Goal: Task Accomplishment & Management: Manage account settings

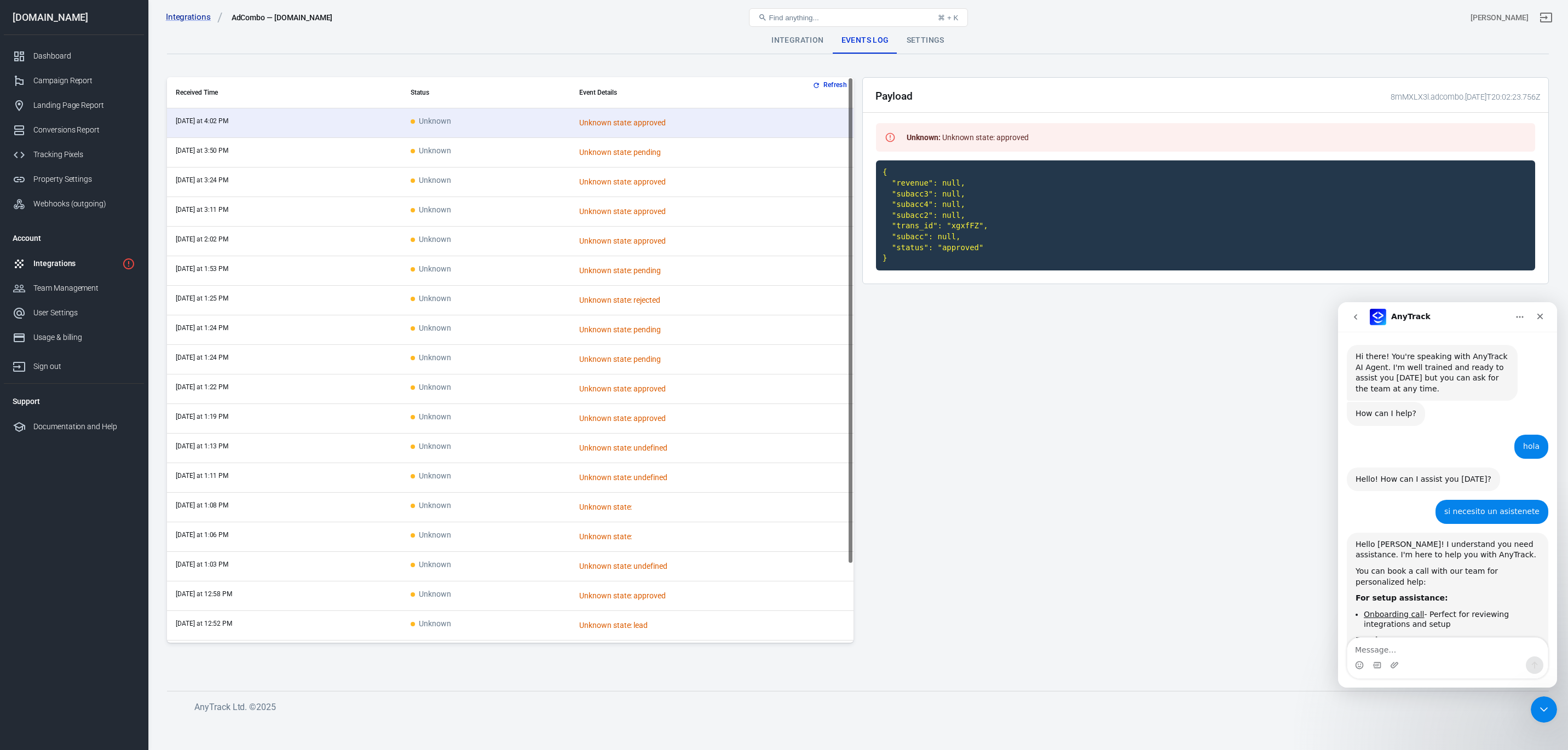
scroll to position [1937, 0]
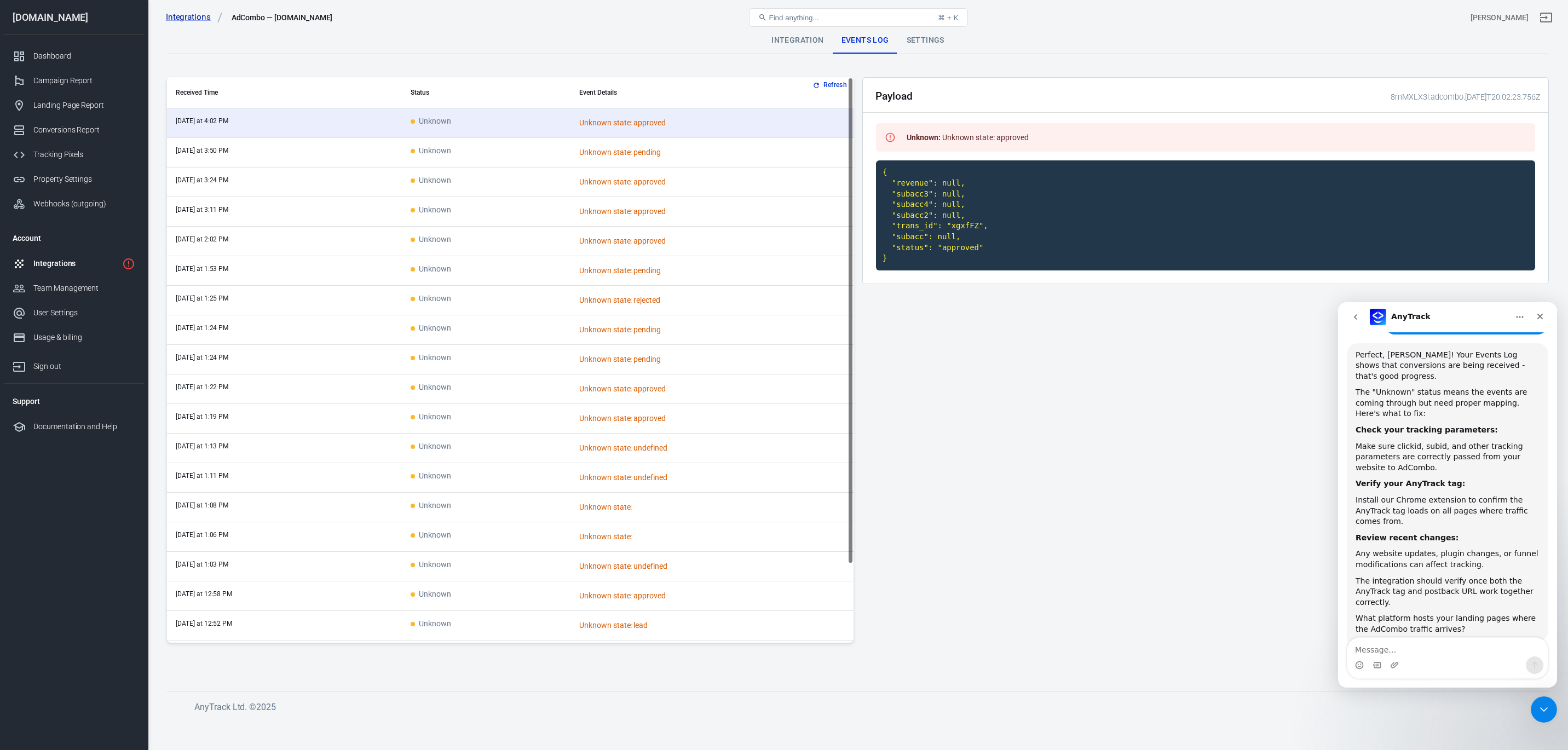
click at [42, 256] on link "Integrations" at bounding box center [74, 263] width 140 height 24
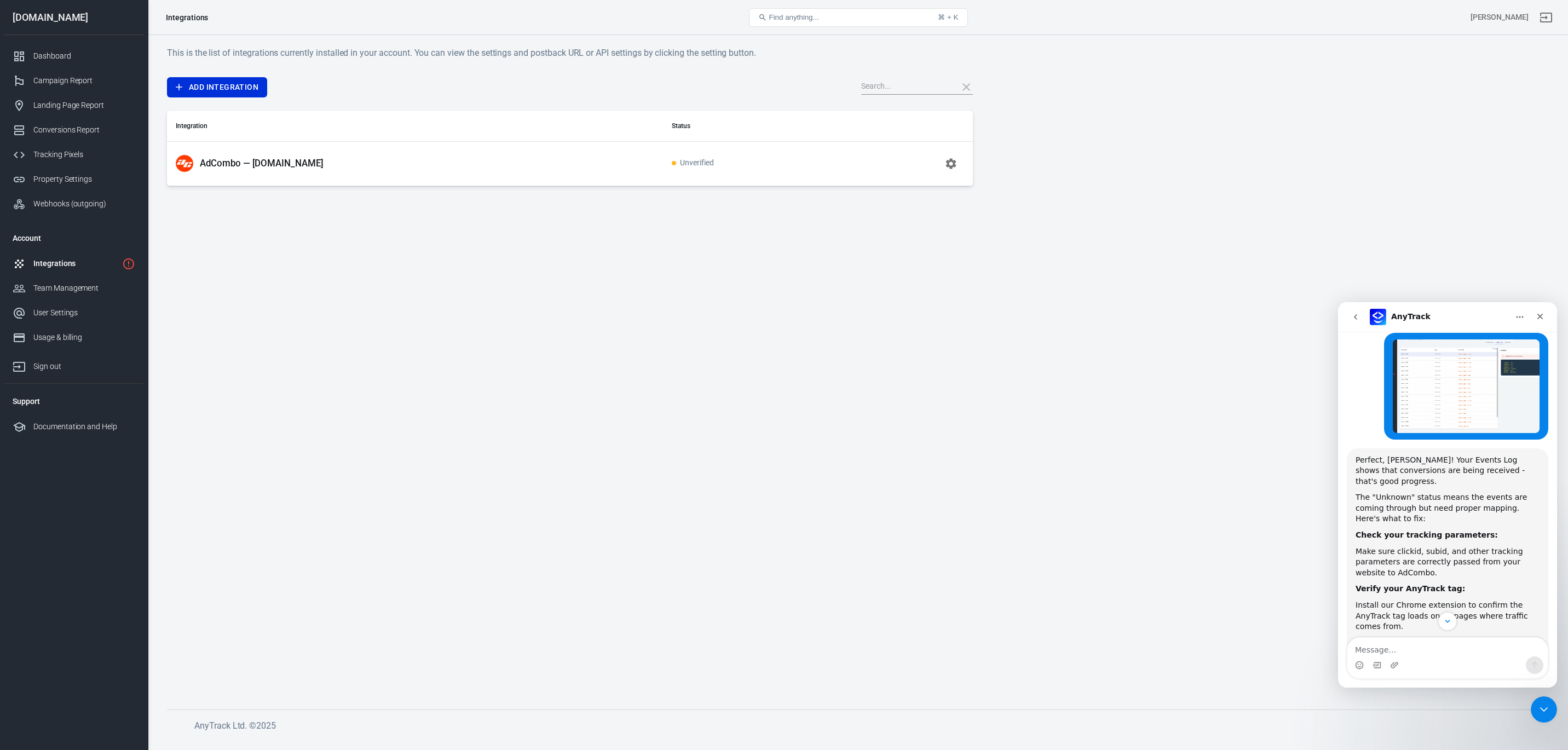
scroll to position [1937, 0]
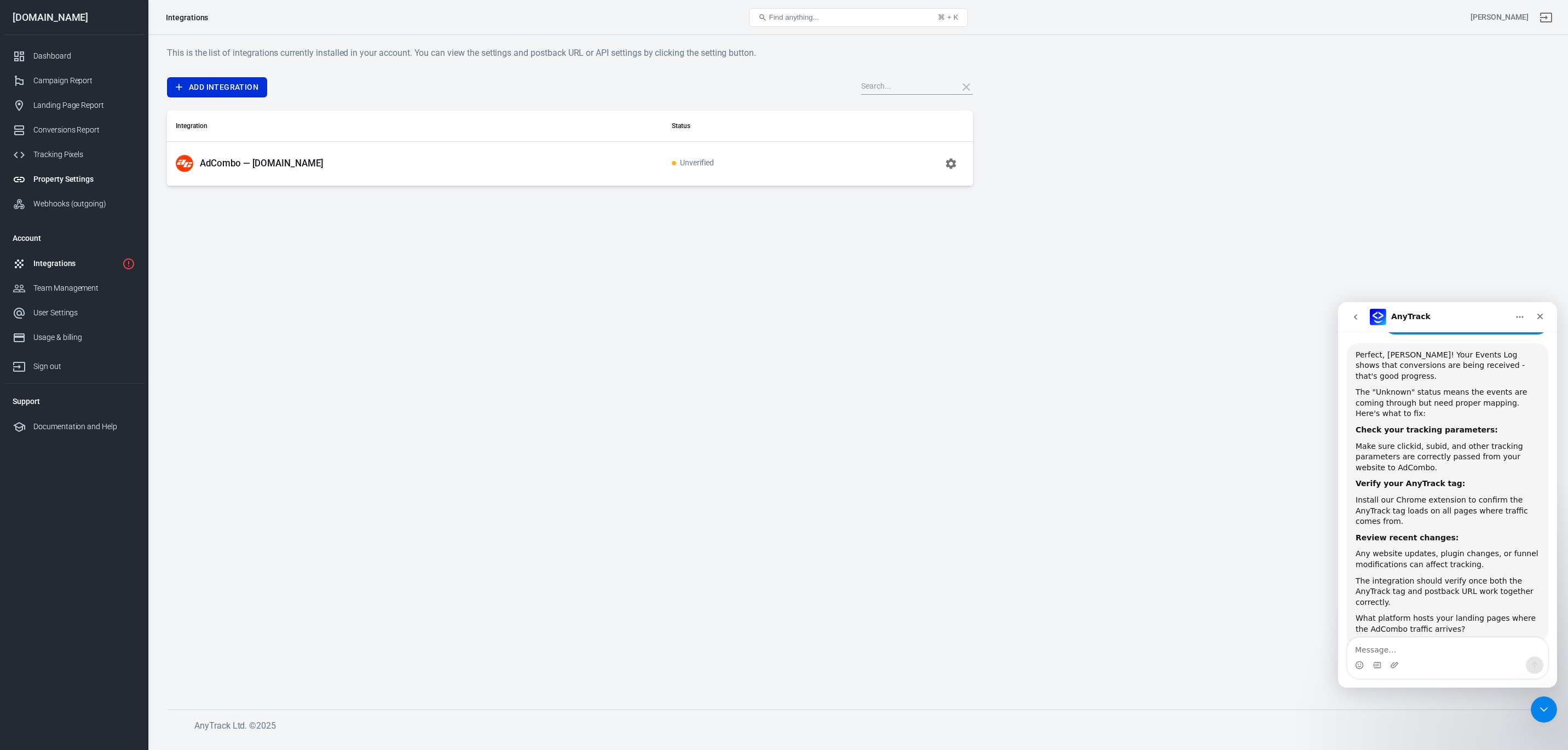
click at [67, 181] on div "Property Settings" at bounding box center [84, 179] width 102 height 11
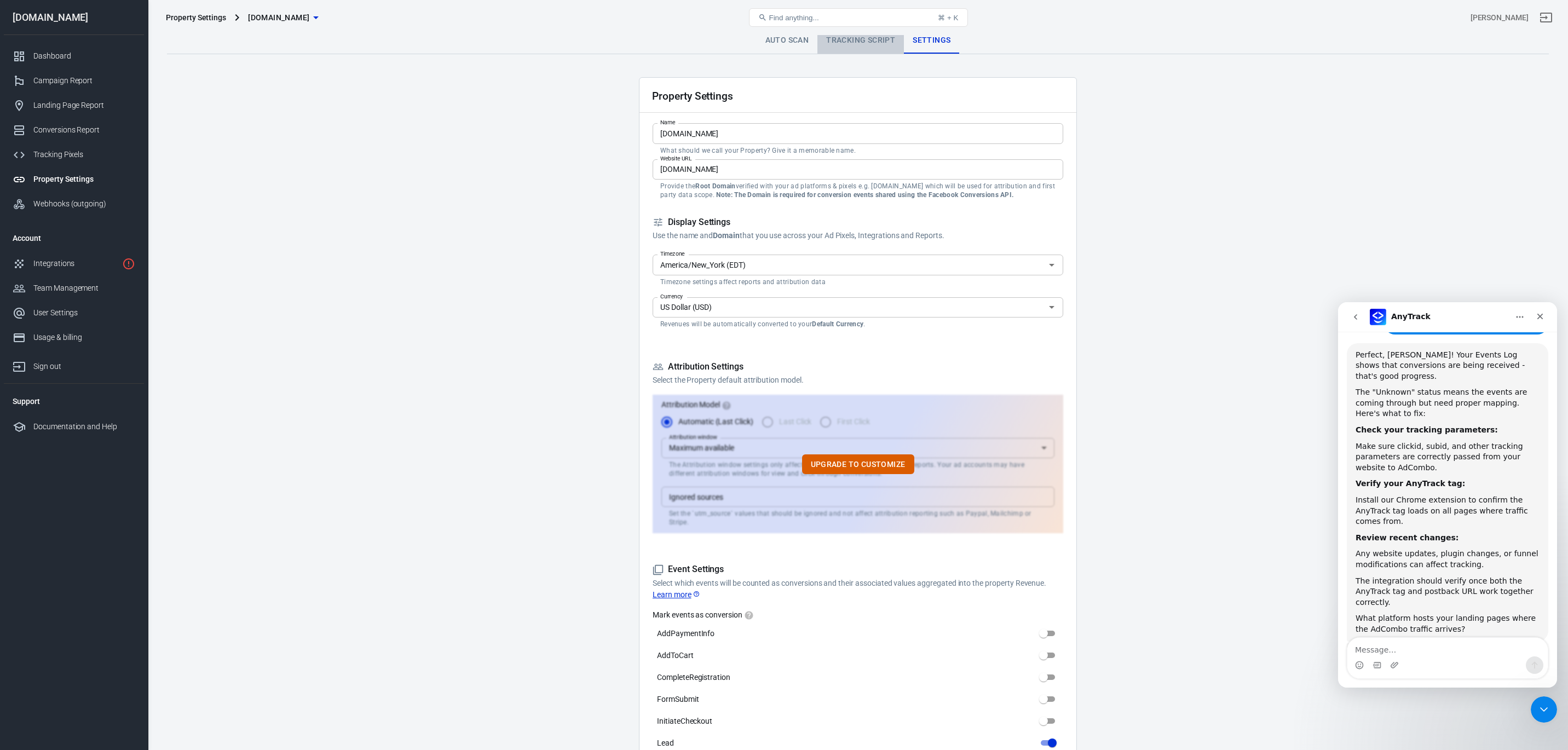
click at [845, 44] on link "Tracking Script" at bounding box center [861, 41] width 87 height 26
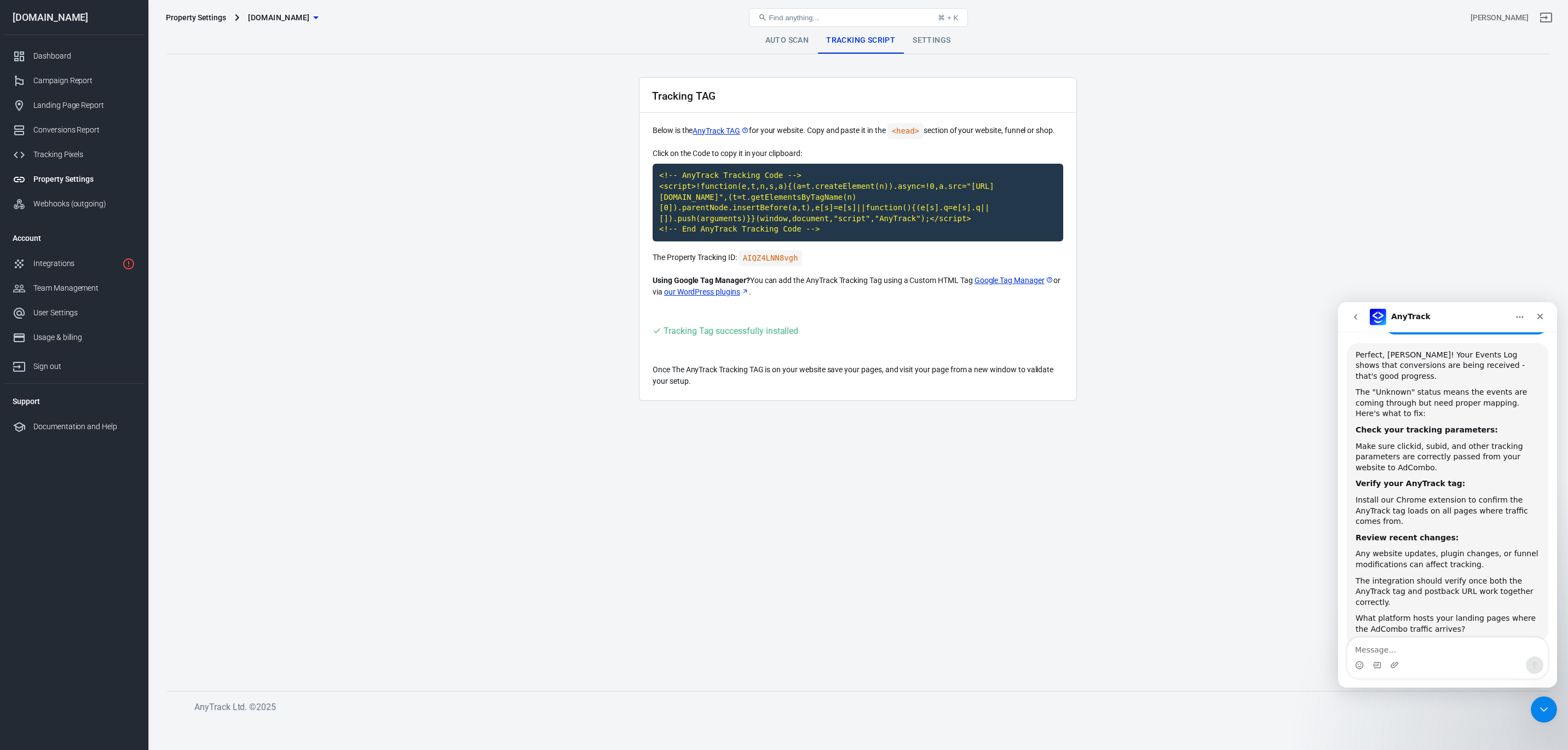
click at [783, 42] on link "Auto Scan" at bounding box center [787, 41] width 61 height 26
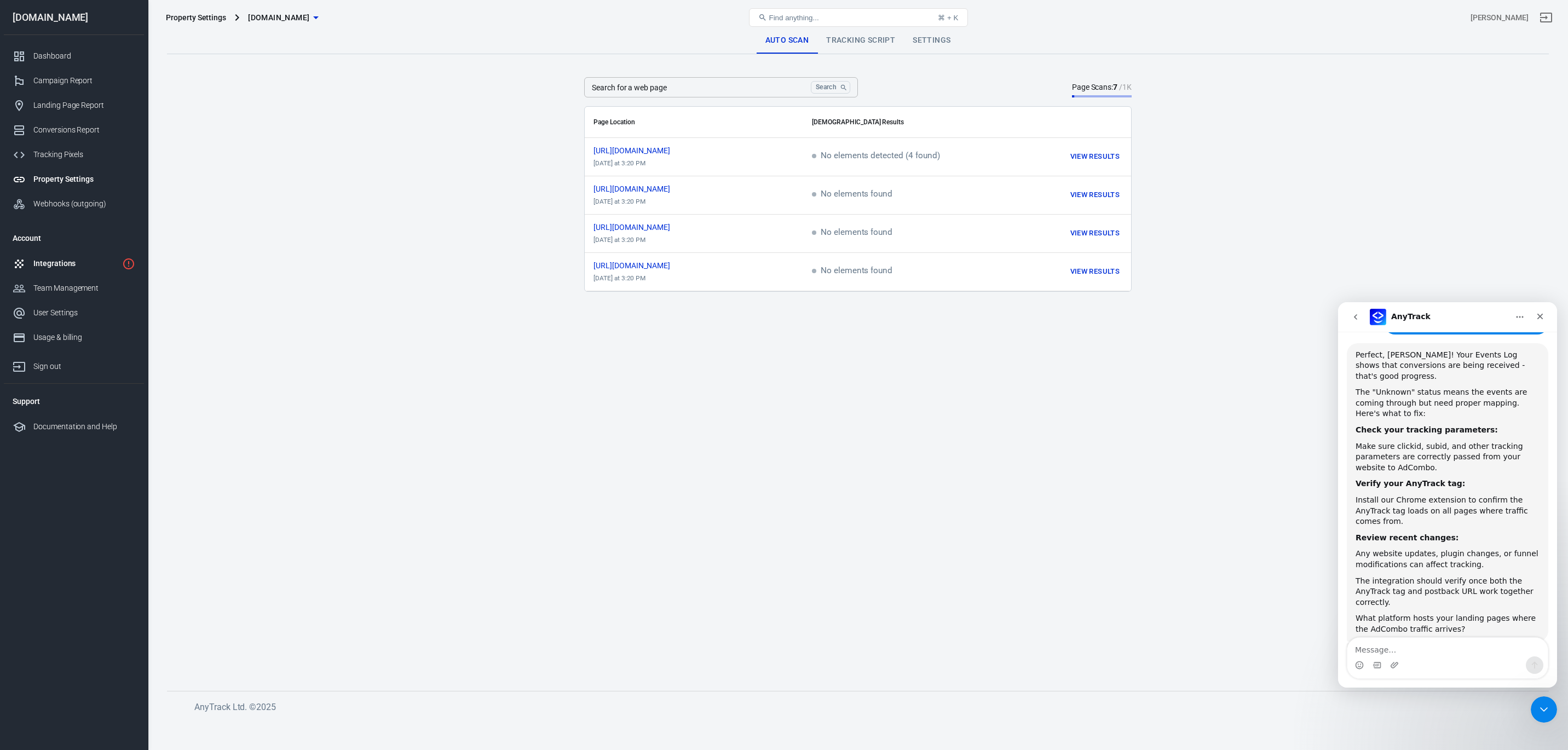
click at [136, 262] on link "Integrations" at bounding box center [74, 263] width 140 height 24
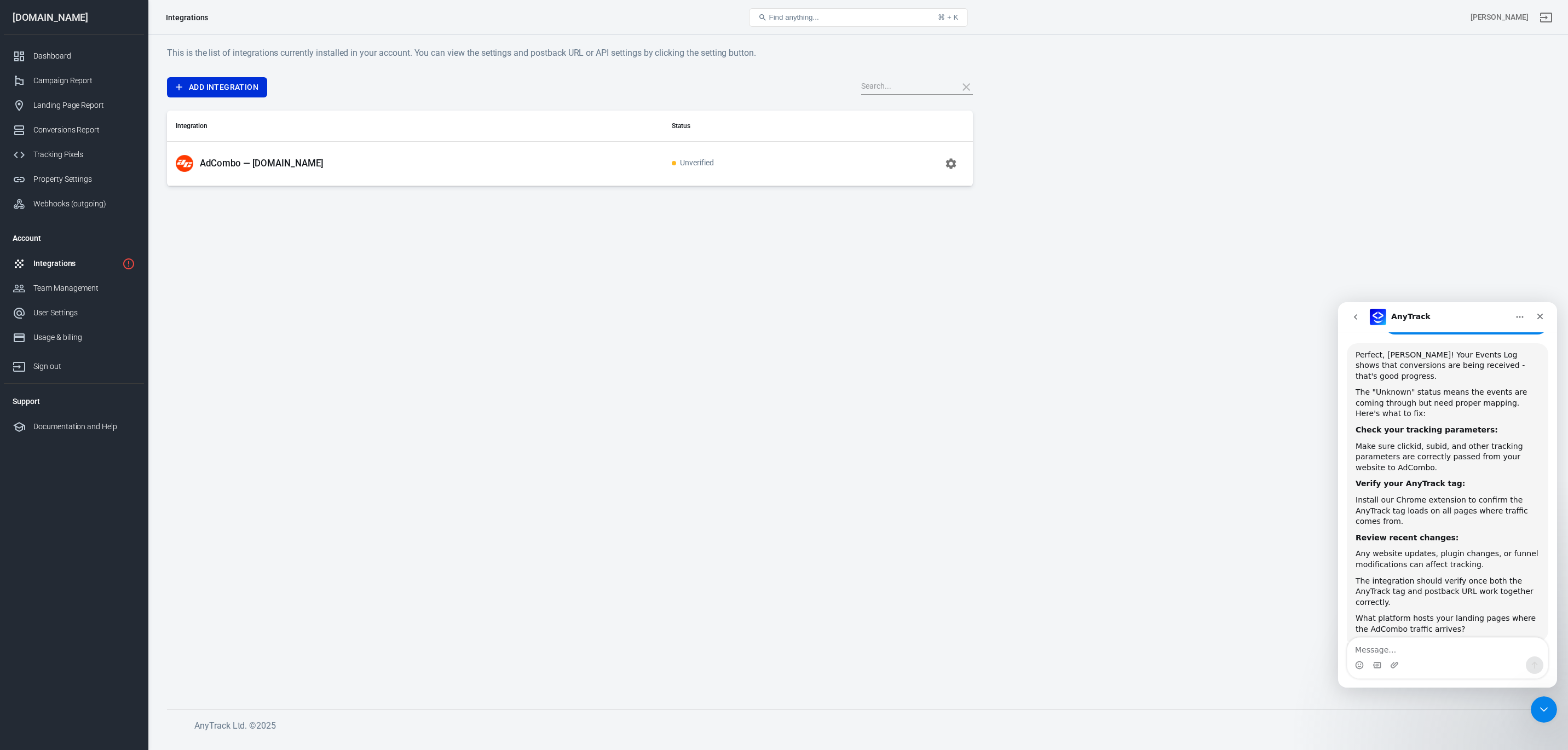
click at [953, 165] on icon "button" at bounding box center [951, 163] width 11 height 11
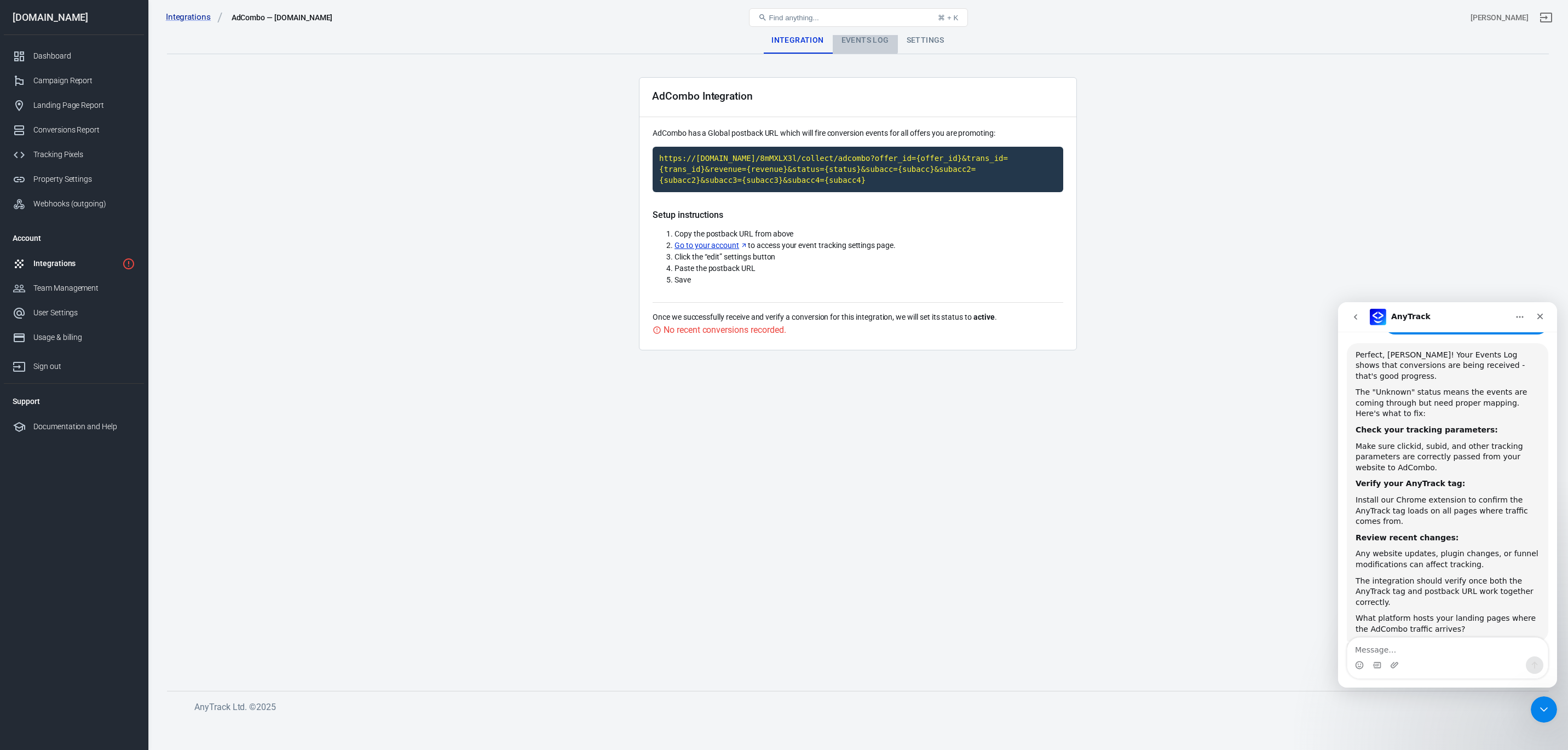
click at [860, 37] on div "Events Log" at bounding box center [865, 41] width 65 height 26
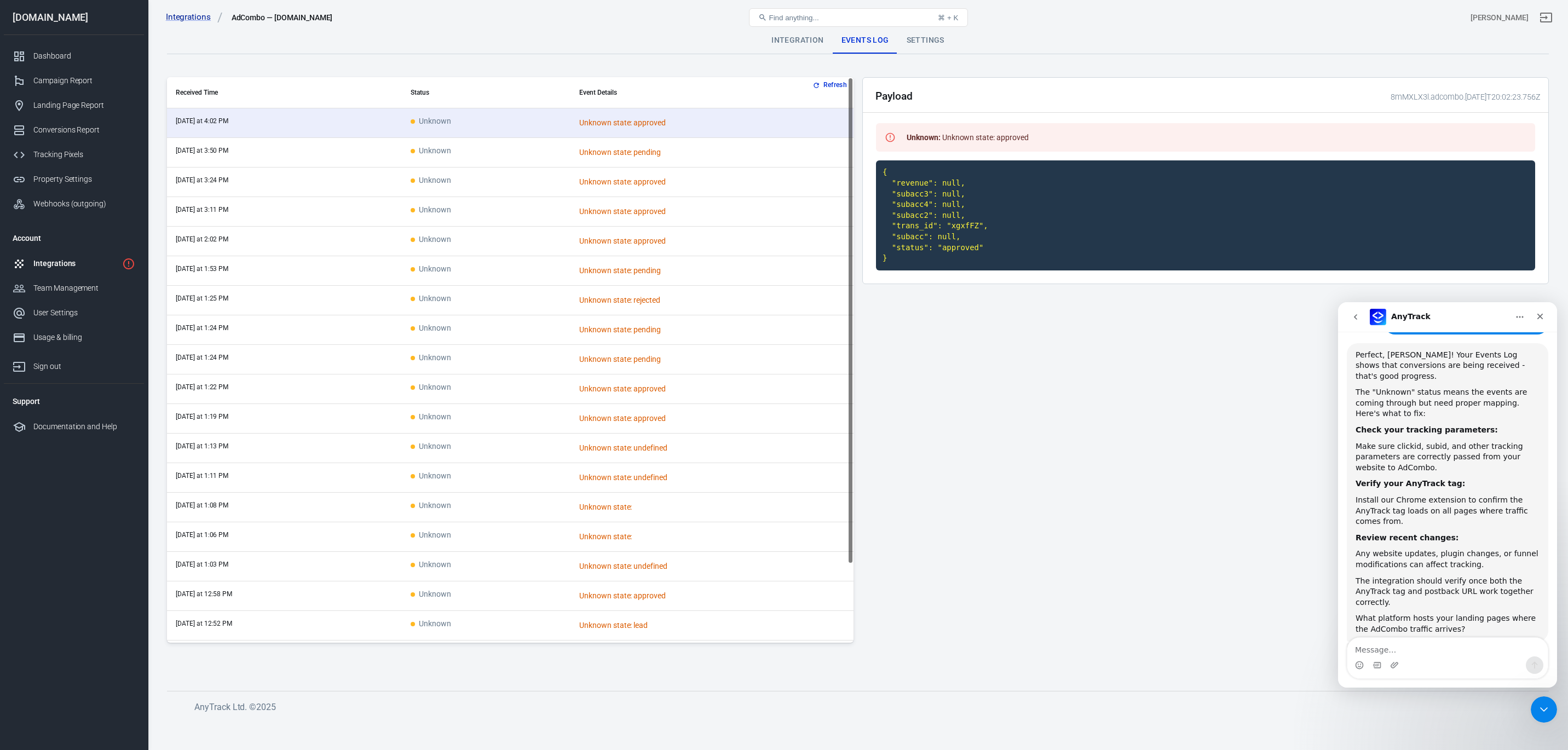
click at [921, 36] on div "Settings" at bounding box center [926, 41] width 56 height 26
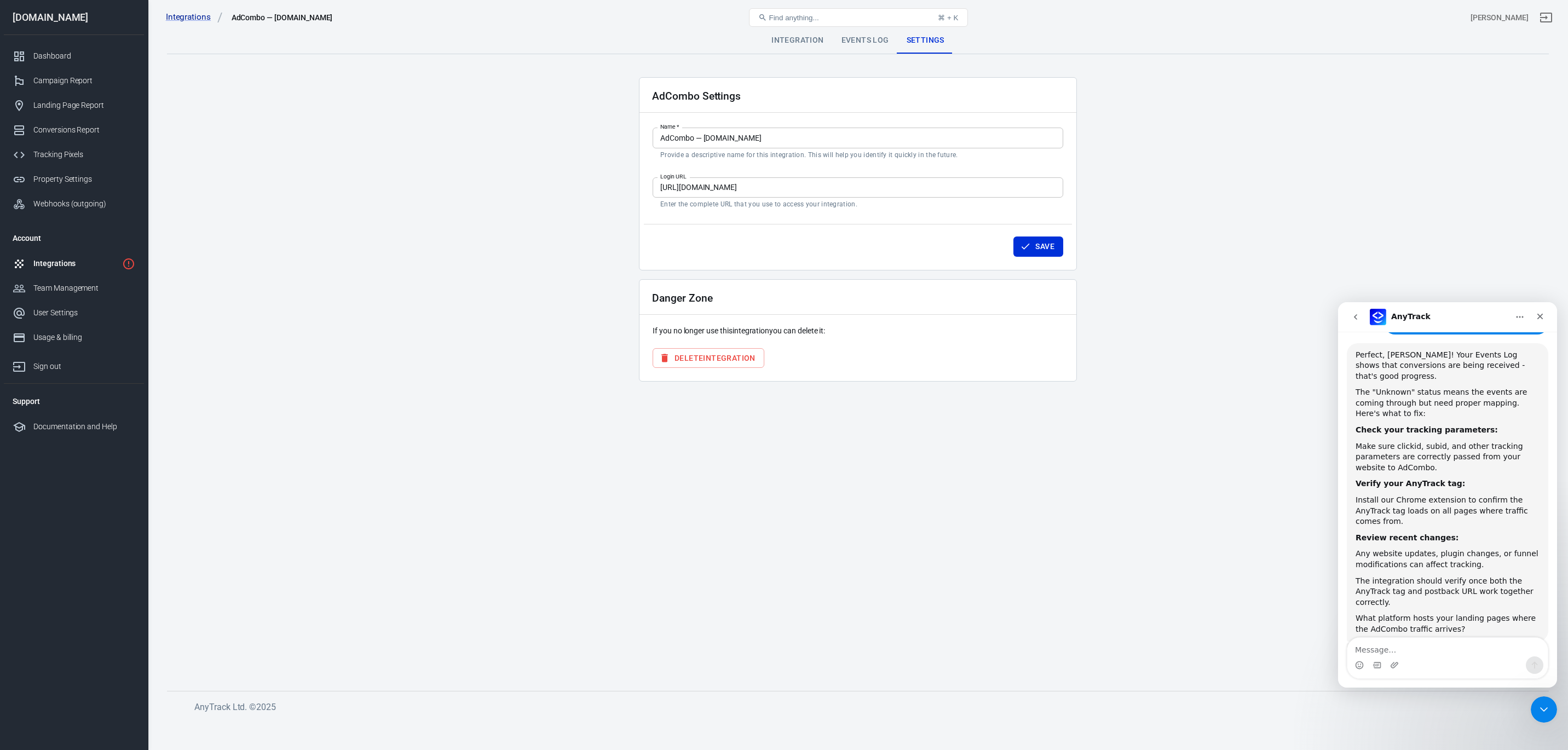
click at [1234, 137] on main "Integration Events Log Settings AdCombo Settings Name   * AdCombo — [DOMAIN_NAM…" at bounding box center [858, 350] width 1382 height 646
